Goal: Task Accomplishment & Management: Use online tool/utility

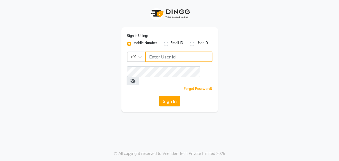
type input "8956544245"
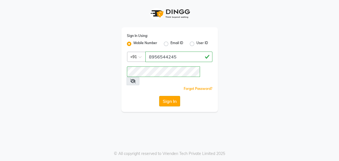
click at [169, 96] on button "Sign In" at bounding box center [169, 101] width 21 height 10
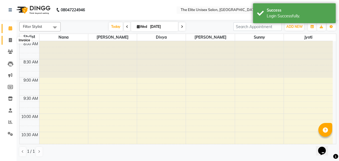
click at [9, 38] on icon at bounding box center [10, 40] width 3 height 4
select select "7086"
select select "service"
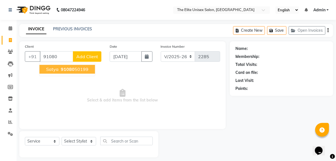
click at [78, 69] on ngb-highlight "91080 50199" at bounding box center [74, 69] width 29 height 6
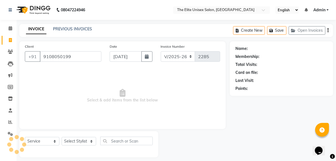
type input "9108050199"
select select "1: Object"
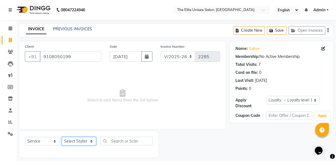
drag, startPoint x: 86, startPoint y: 139, endPoint x: 69, endPoint y: 113, distance: 31.5
click at [69, 113] on div "Client [PHONE_NUMBER] Date [DATE] Invoice Number V/2025 V/[PHONE_NUMBER] Select…" at bounding box center [122, 99] width 214 height 116
select select "85942"
click at [62, 137] on select "Select Stylist [PERSON_NAME] Sunny" at bounding box center [79, 141] width 34 height 9
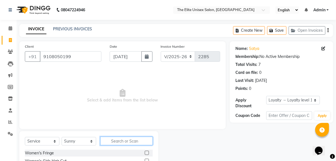
click at [122, 139] on input "text" at bounding box center [126, 141] width 52 height 9
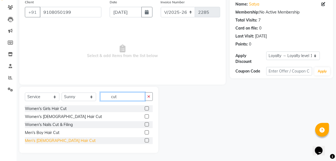
type input "cut"
click at [33, 141] on div "Men's [DEMOGRAPHIC_DATA] Hair Cut" at bounding box center [60, 141] width 71 height 6
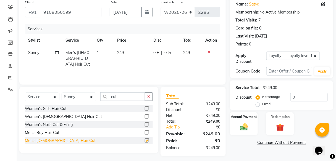
checkbox input "false"
click at [158, 53] on span "0 F" at bounding box center [156, 53] width 6 height 6
select select "85942"
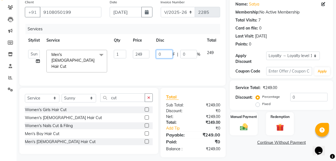
click at [163, 54] on input "0" at bounding box center [164, 54] width 17 height 9
type input "49"
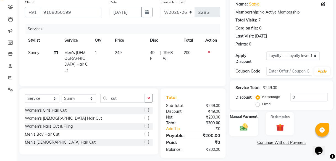
click at [244, 119] on div "Manual Payment" at bounding box center [243, 124] width 29 height 24
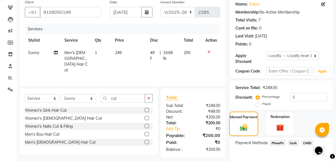
scroll to position [74, 0]
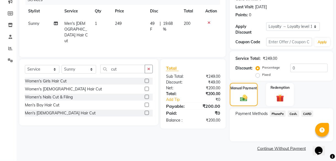
click at [277, 111] on span "PhonePe" at bounding box center [278, 114] width 16 height 6
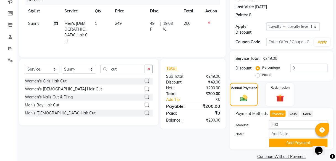
scroll to position [81, 0]
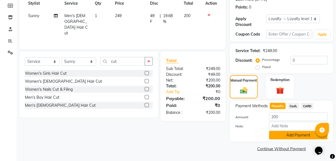
click at [285, 133] on button "Add Payment" at bounding box center [298, 135] width 58 height 9
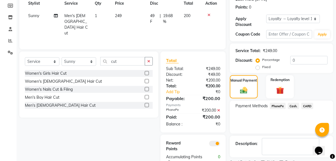
scroll to position [104, 0]
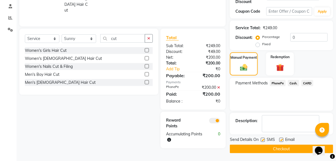
click at [276, 146] on button "Checkout" at bounding box center [281, 149] width 103 height 9
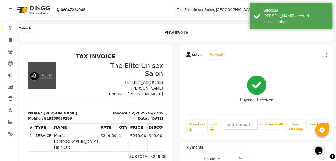
click at [11, 28] on icon at bounding box center [11, 28] width 4 height 4
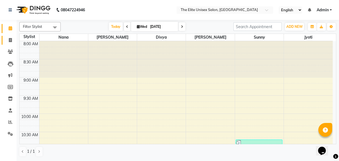
click at [9, 42] on span at bounding box center [11, 40] width 10 height 6
select select "7086"
select select "service"
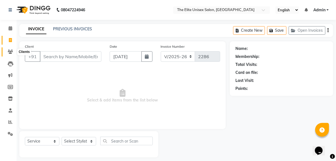
click at [10, 52] on icon at bounding box center [10, 52] width 5 height 4
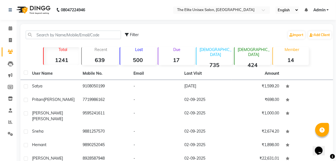
click at [137, 53] on div "Lost 500" at bounding box center [137, 56] width 36 height 18
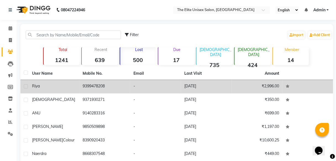
click at [97, 87] on td "9399478208" at bounding box center [104, 87] width 51 height 14
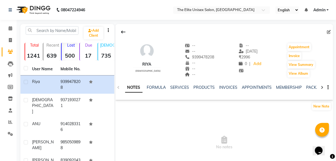
click at [177, 84] on div "NOTES FORMULA SERVICES PRODUCTS INVOICES APPOINTMENTS MEMBERSHIP PACKAGES VOUCH…" at bounding box center [223, 87] width 217 height 19
click at [176, 88] on link "SERVICES" at bounding box center [179, 87] width 19 height 5
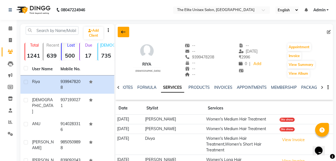
click at [124, 31] on icon at bounding box center [123, 32] width 4 height 4
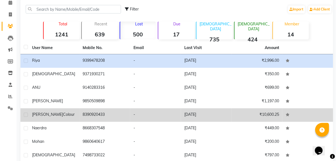
scroll to position [25, 0]
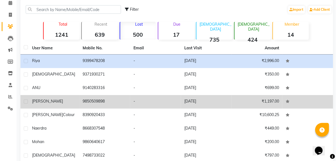
click at [153, 100] on td "-" at bounding box center [155, 102] width 51 height 14
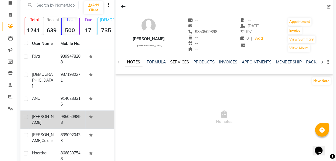
click at [178, 61] on link "SERVICES" at bounding box center [179, 62] width 19 height 5
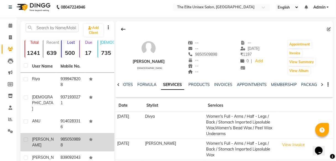
scroll to position [2, 0]
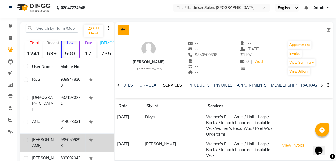
click at [121, 28] on icon at bounding box center [123, 30] width 4 height 4
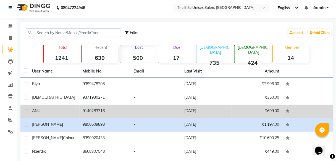
click at [125, 113] on td "9140283316" at bounding box center [104, 112] width 51 height 14
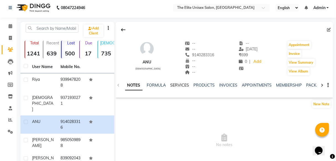
click at [177, 84] on link "SERVICES" at bounding box center [179, 85] width 19 height 5
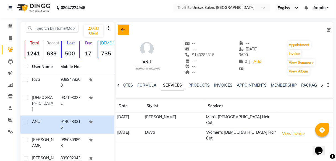
click at [125, 31] on icon at bounding box center [123, 30] width 4 height 4
